Goal: Information Seeking & Learning: Learn about a topic

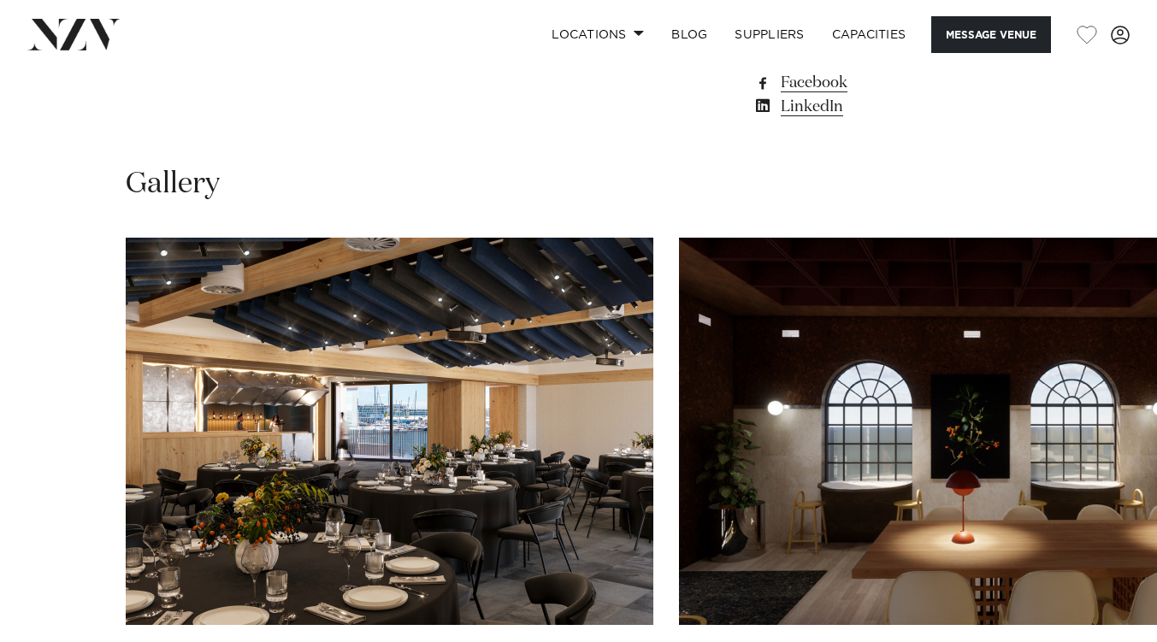
scroll to position [1495, 0]
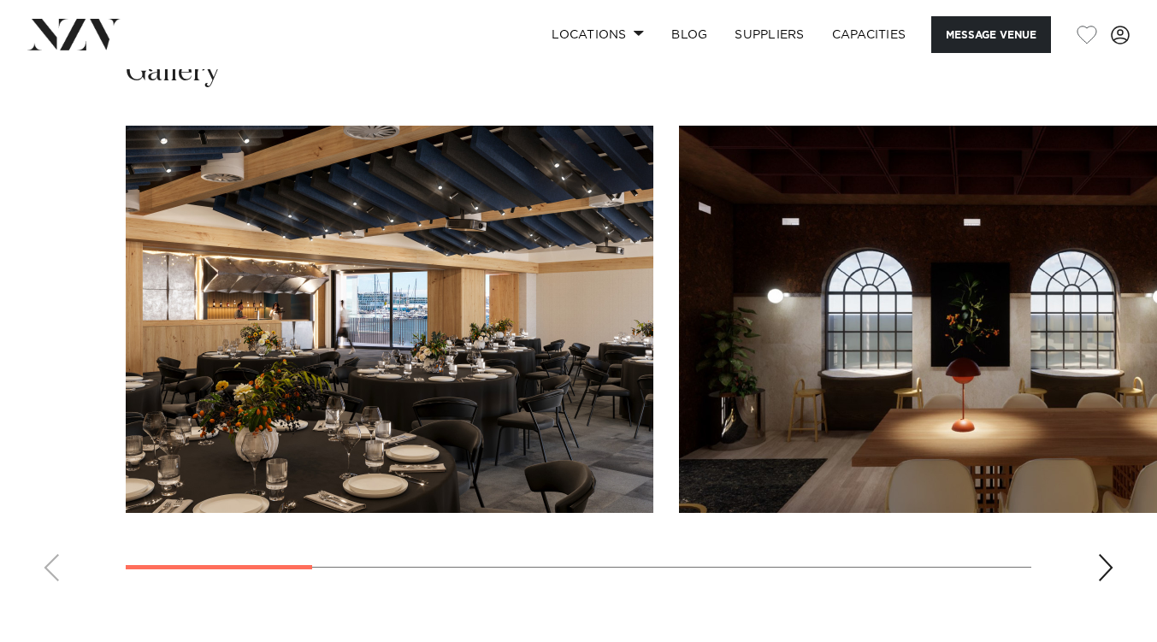
click at [1103, 566] on div "Next slide" at bounding box center [1105, 567] width 17 height 27
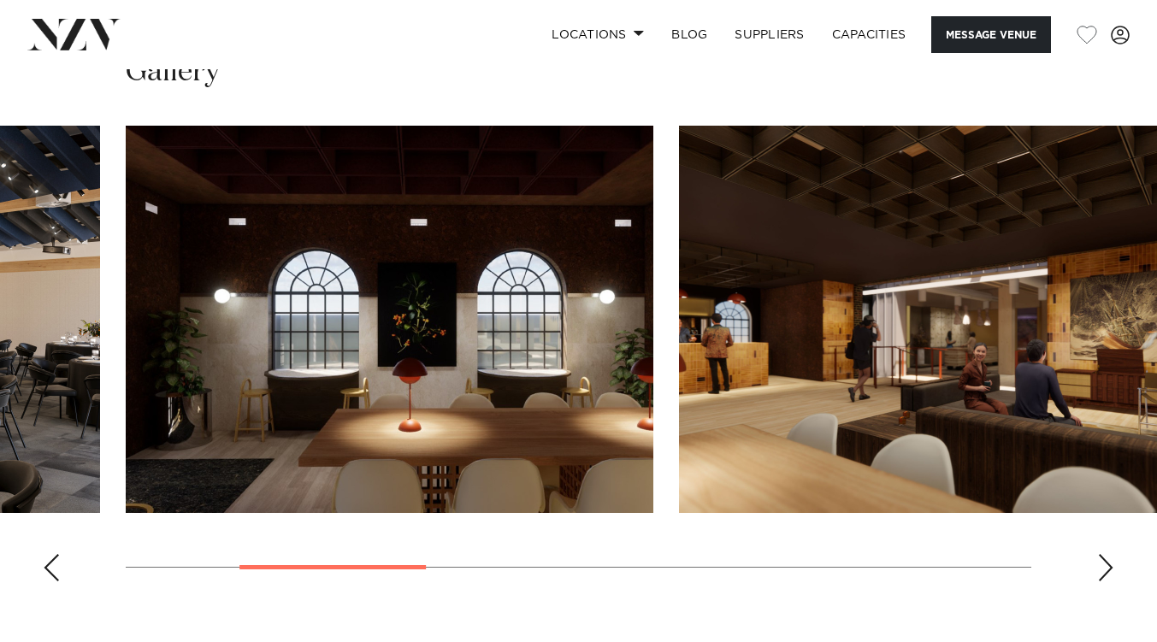
click at [1103, 566] on div "Next slide" at bounding box center [1105, 567] width 17 height 27
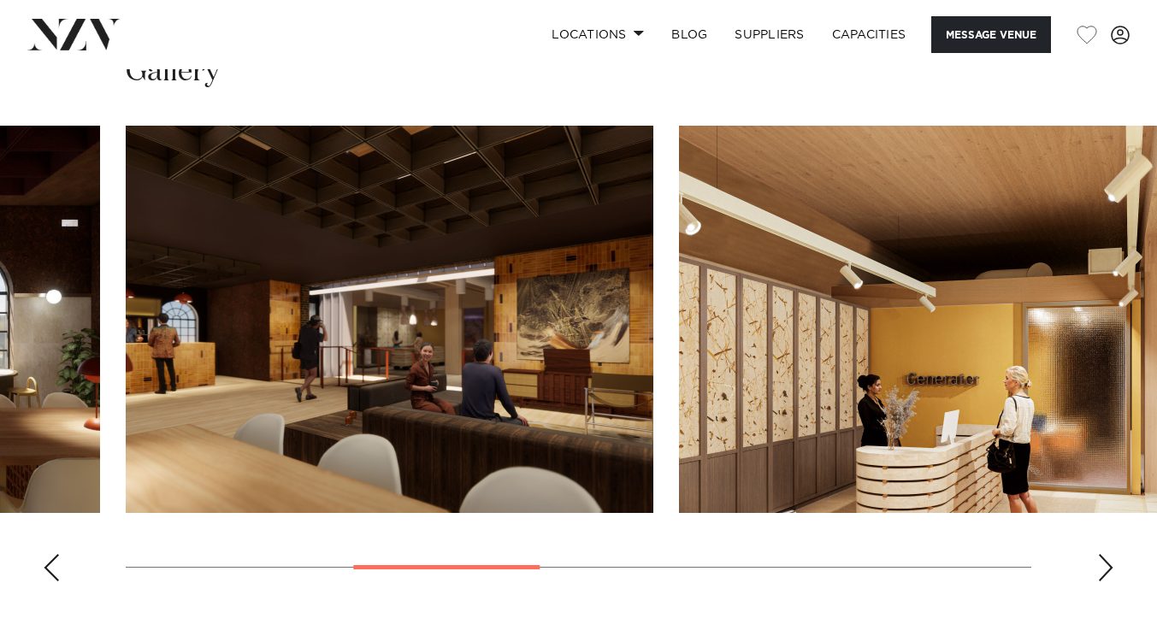
click at [1103, 566] on div "Next slide" at bounding box center [1105, 567] width 17 height 27
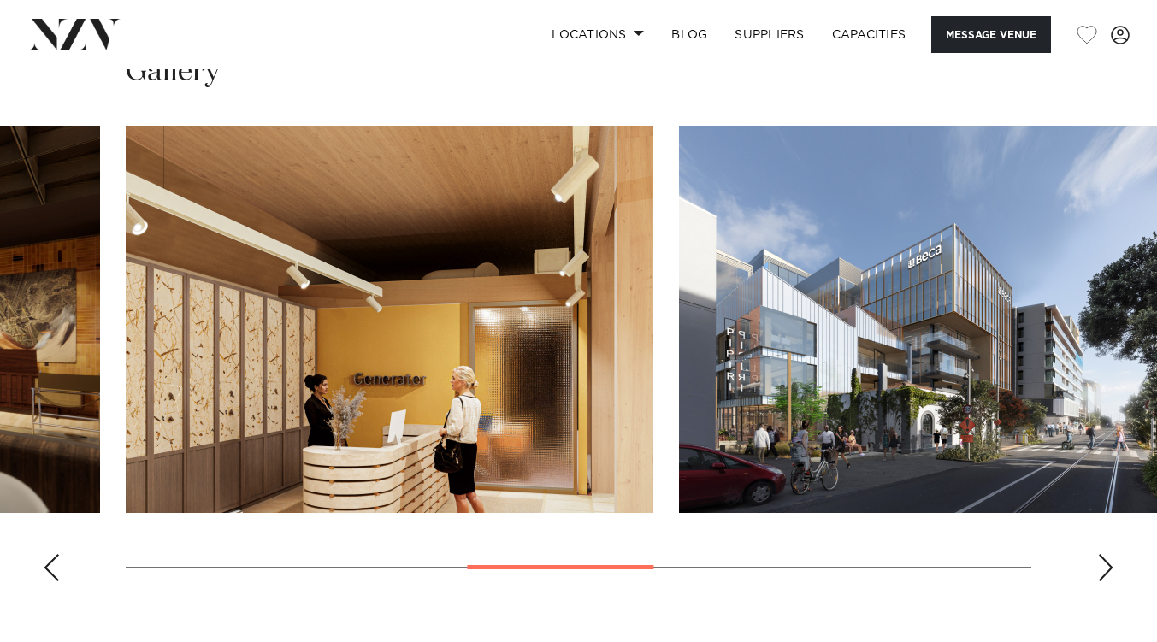
click at [1103, 566] on div "Next slide" at bounding box center [1105, 567] width 17 height 27
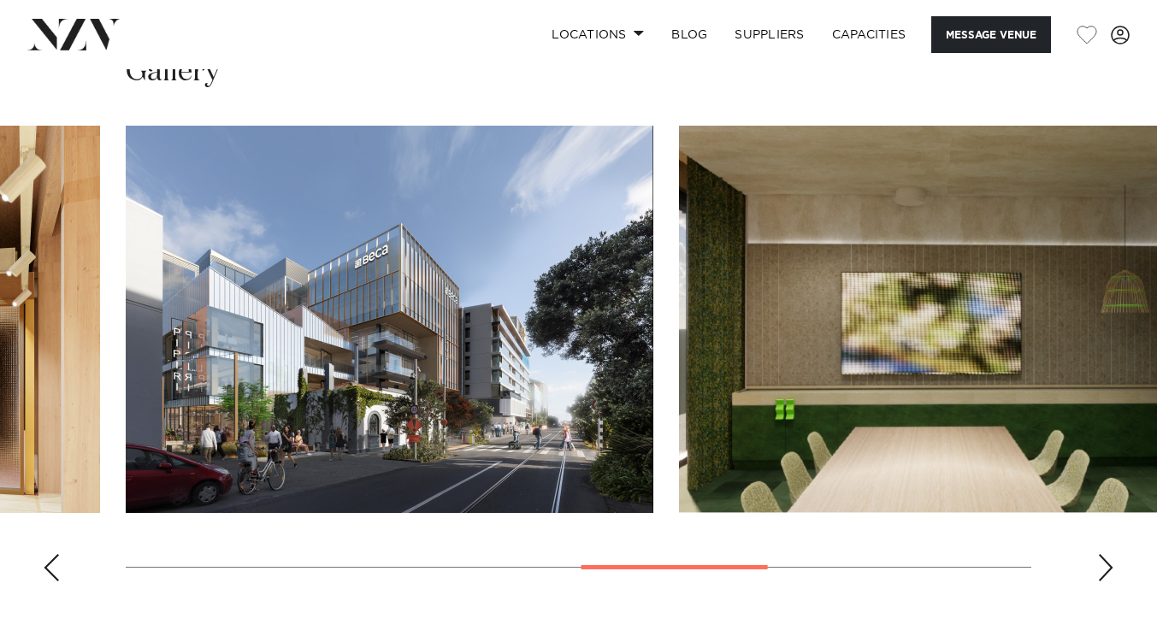
click at [1103, 566] on div "Next slide" at bounding box center [1105, 567] width 17 height 27
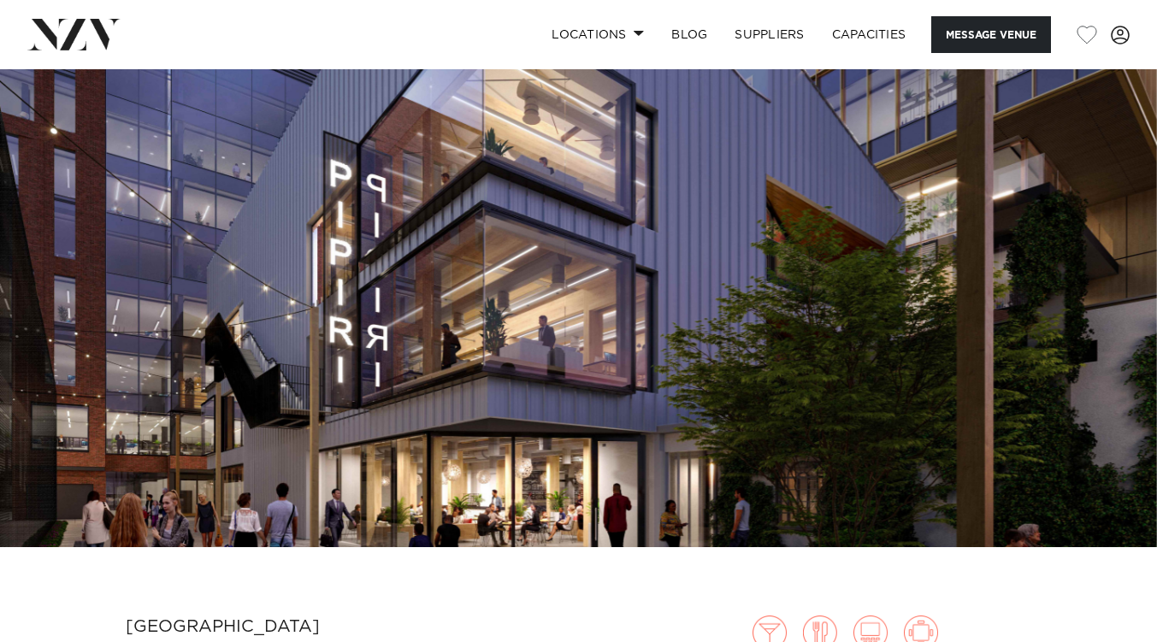
scroll to position [0, 0]
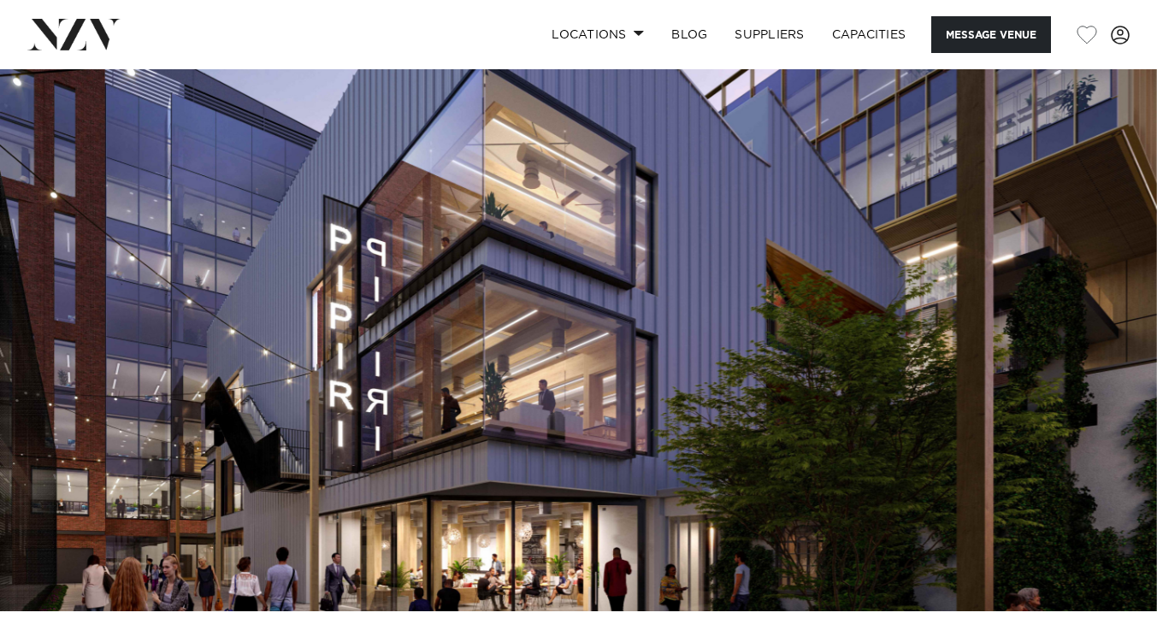
click at [336, 412] on img at bounding box center [578, 340] width 1157 height 542
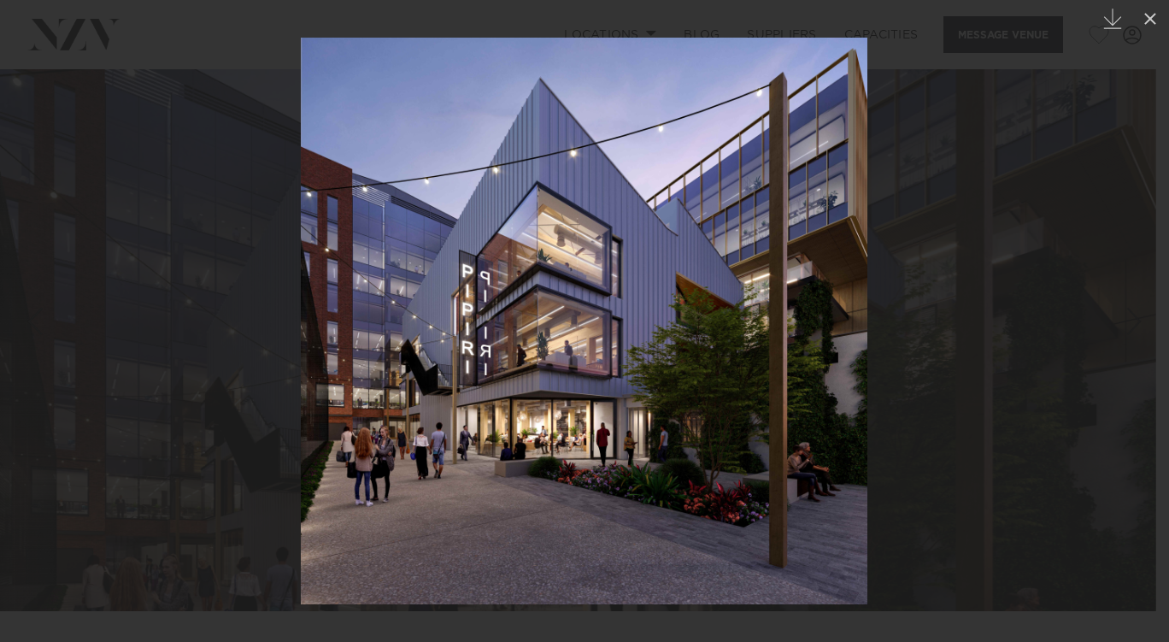
click at [1064, 403] on div at bounding box center [584, 321] width 1169 height 642
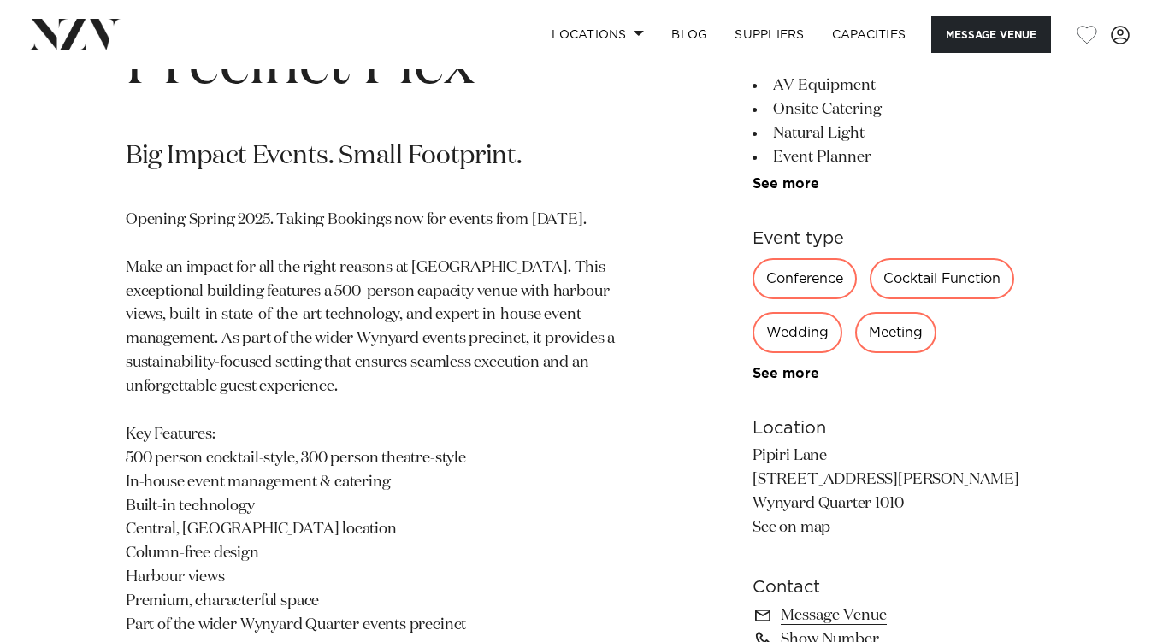
scroll to position [756, 0]
drag, startPoint x: 159, startPoint y: 304, endPoint x: 378, endPoint y: 311, distance: 219.0
click at [378, 311] on p "Opening Spring 2025. Taking Bookings now for events from [DATE]. Make an impact…" at bounding box center [378, 446] width 505 height 477
click at [407, 329] on p "Opening Spring 2025. Taking Bookings now for events from [DATE]. Make an impact…" at bounding box center [378, 446] width 505 height 477
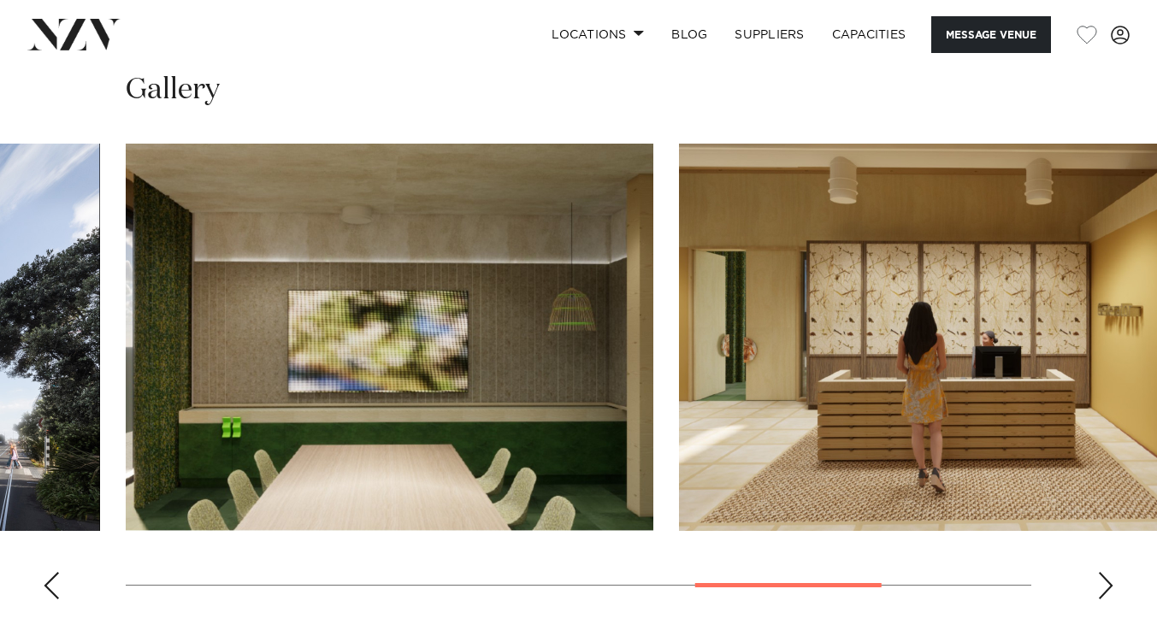
scroll to position [1478, 0]
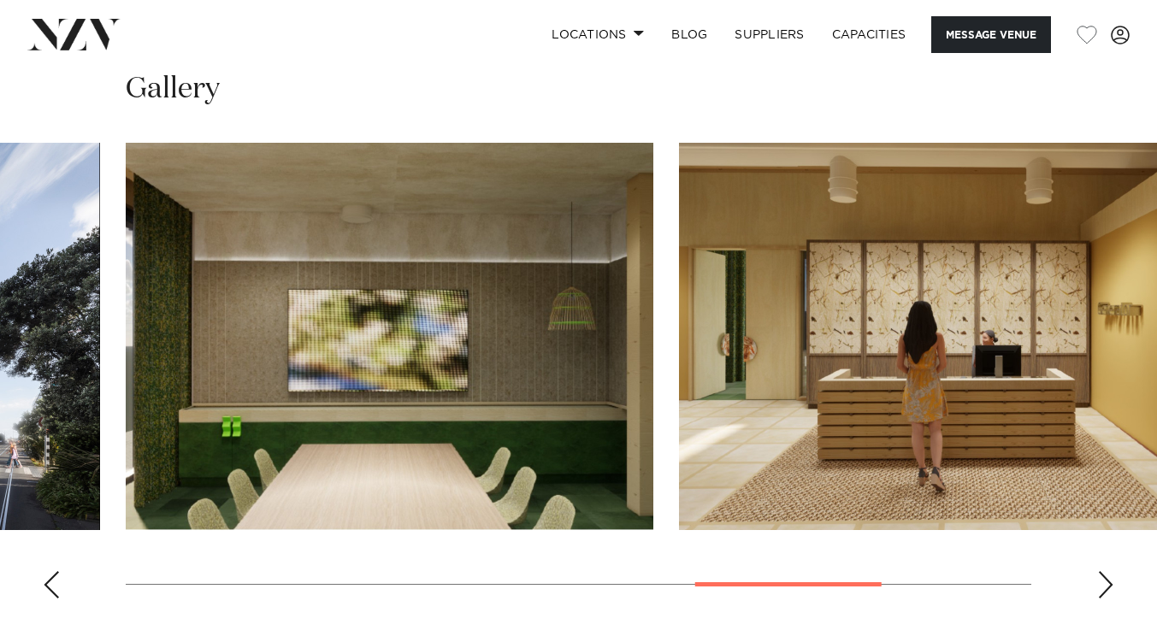
click at [1103, 584] on div "Next slide" at bounding box center [1105, 584] width 17 height 27
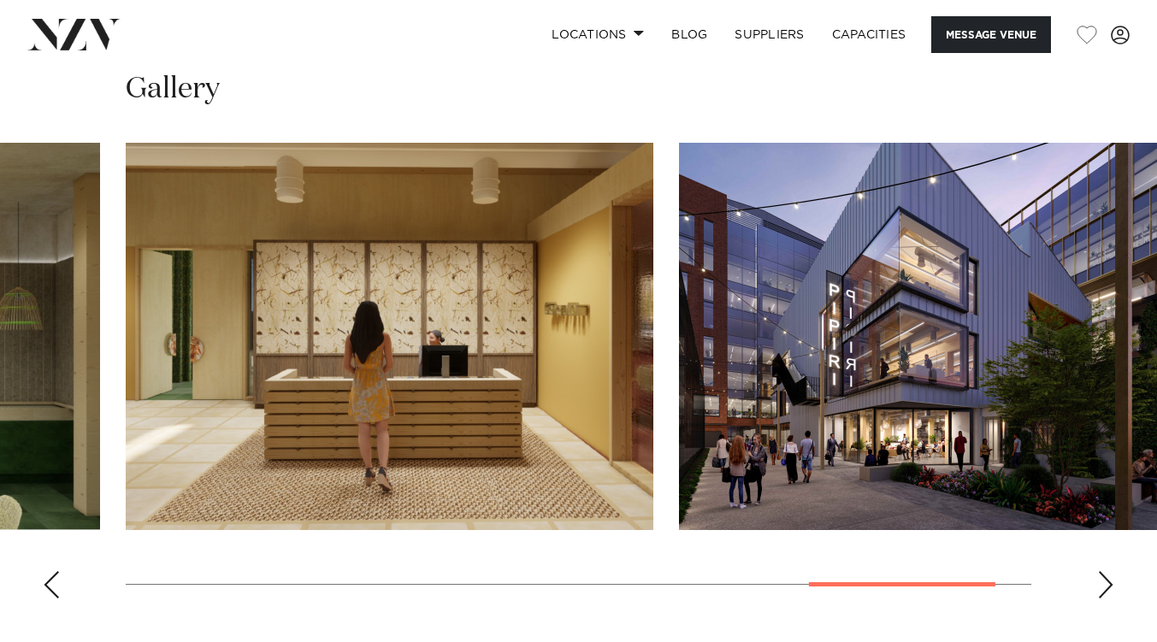
click at [1103, 584] on div "Next slide" at bounding box center [1105, 584] width 17 height 27
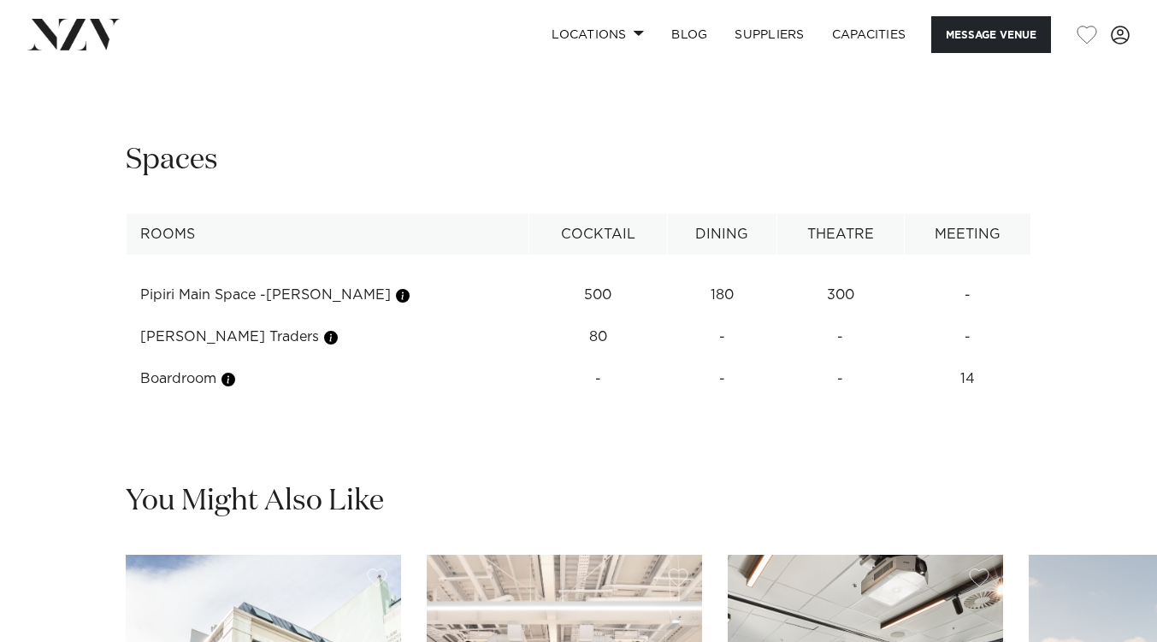
scroll to position [2011, 0]
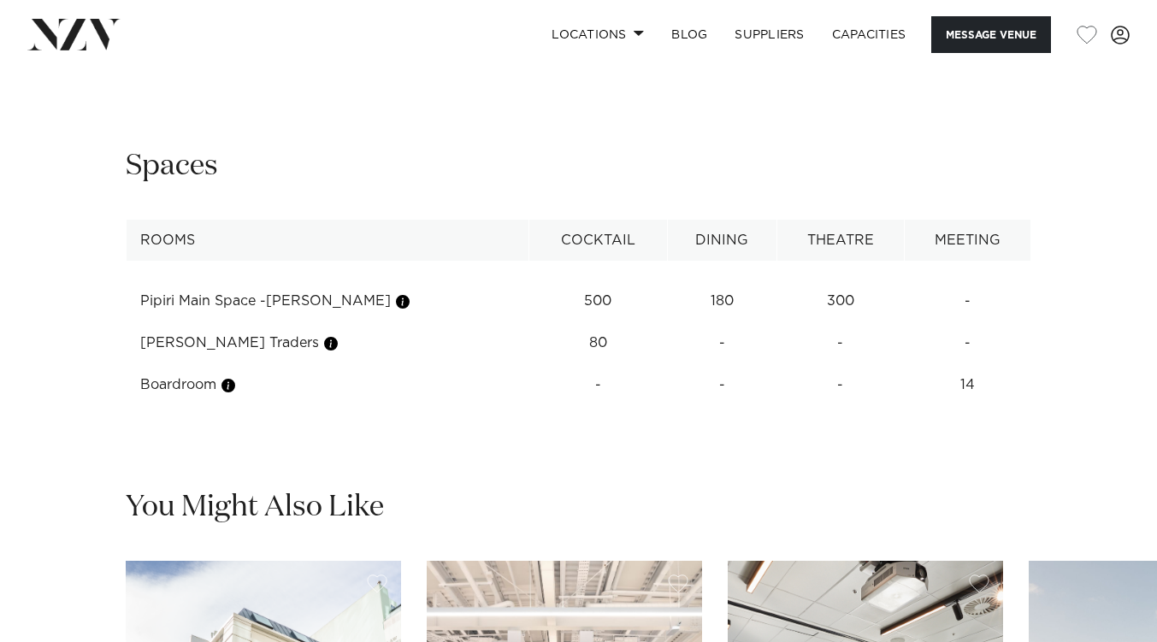
click at [831, 166] on div "Spaces" at bounding box center [578, 166] width 905 height 38
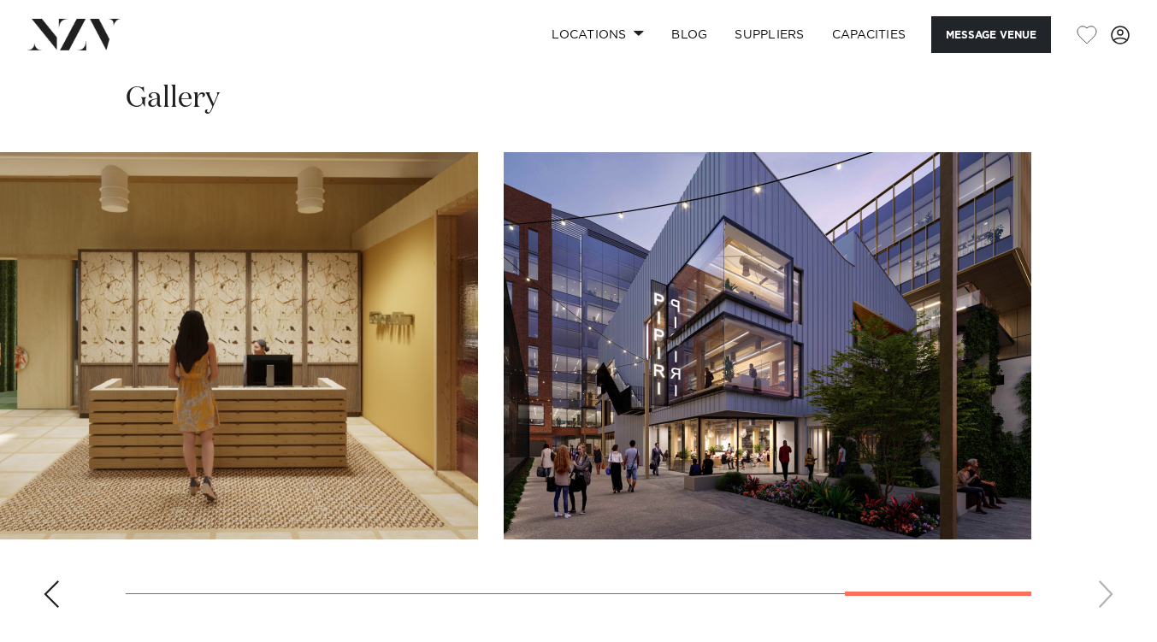
scroll to position [1464, 0]
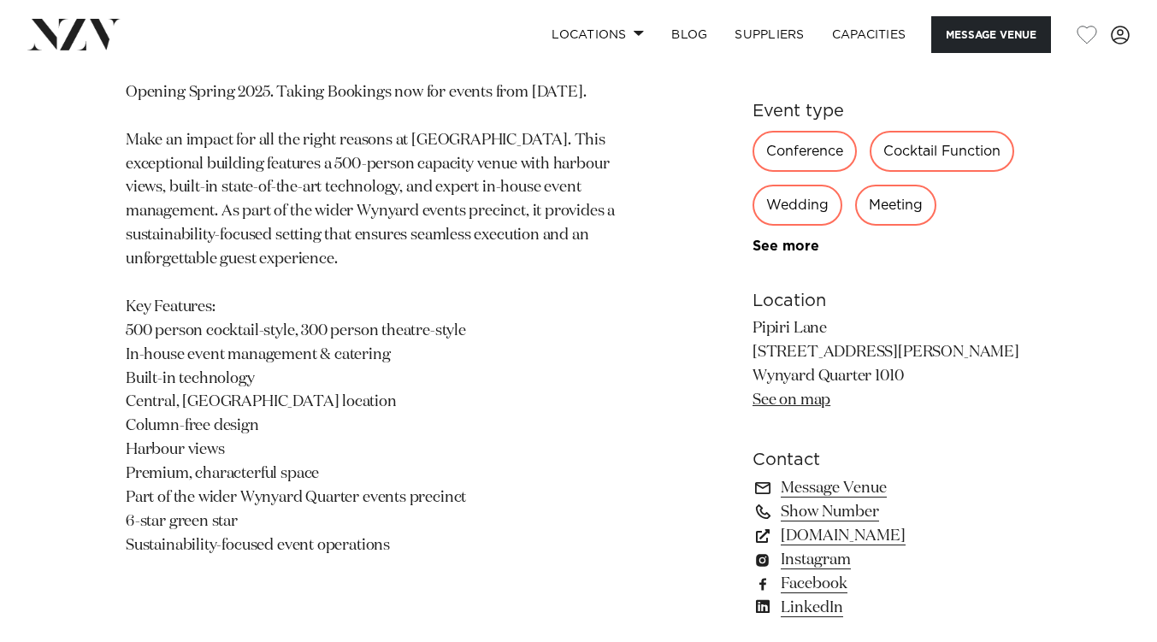
scroll to position [887, 0]
